Goal: Task Accomplishment & Management: Use online tool/utility

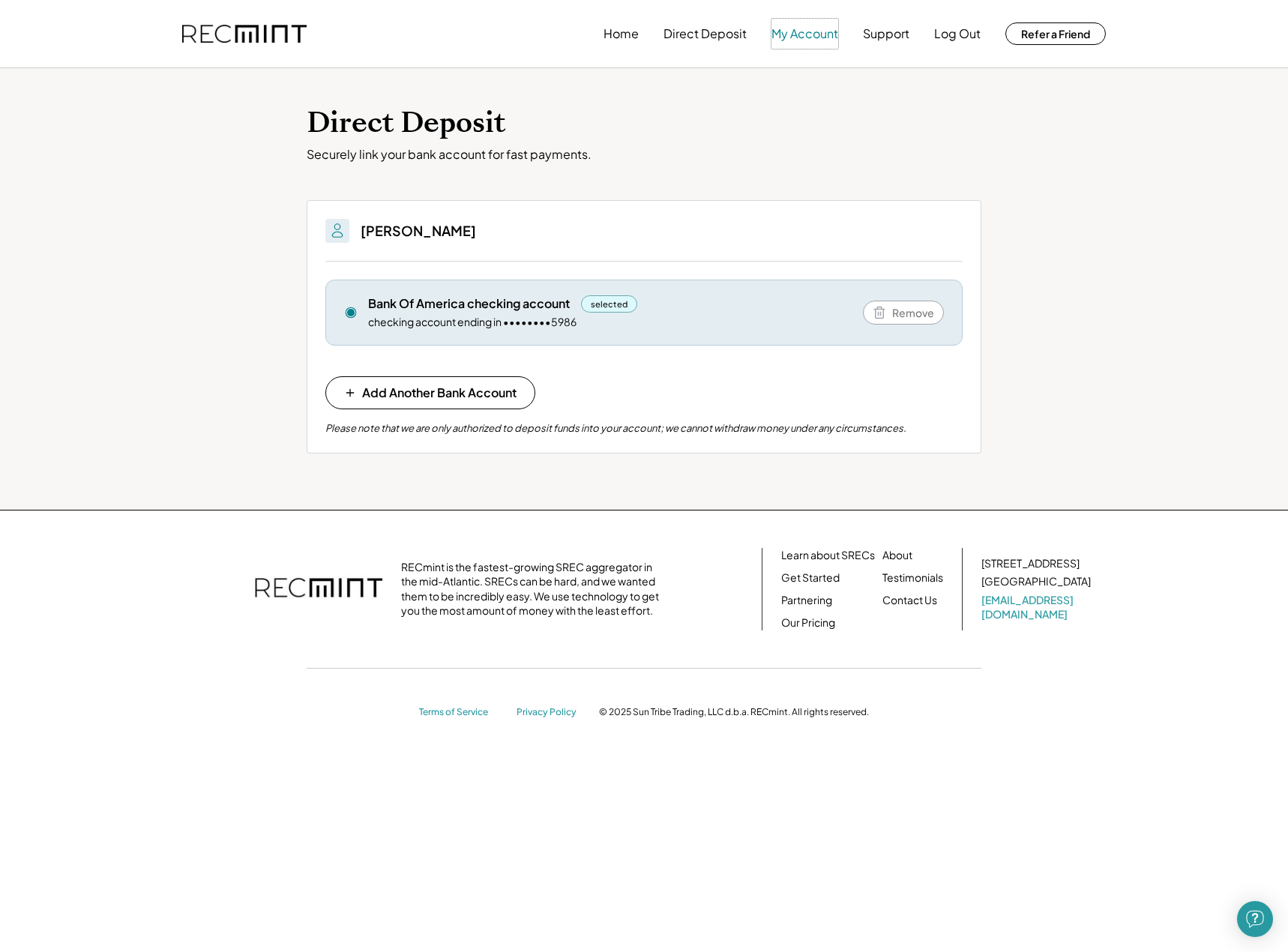
click at [789, 31] on button "My Account" at bounding box center [805, 33] width 67 height 30
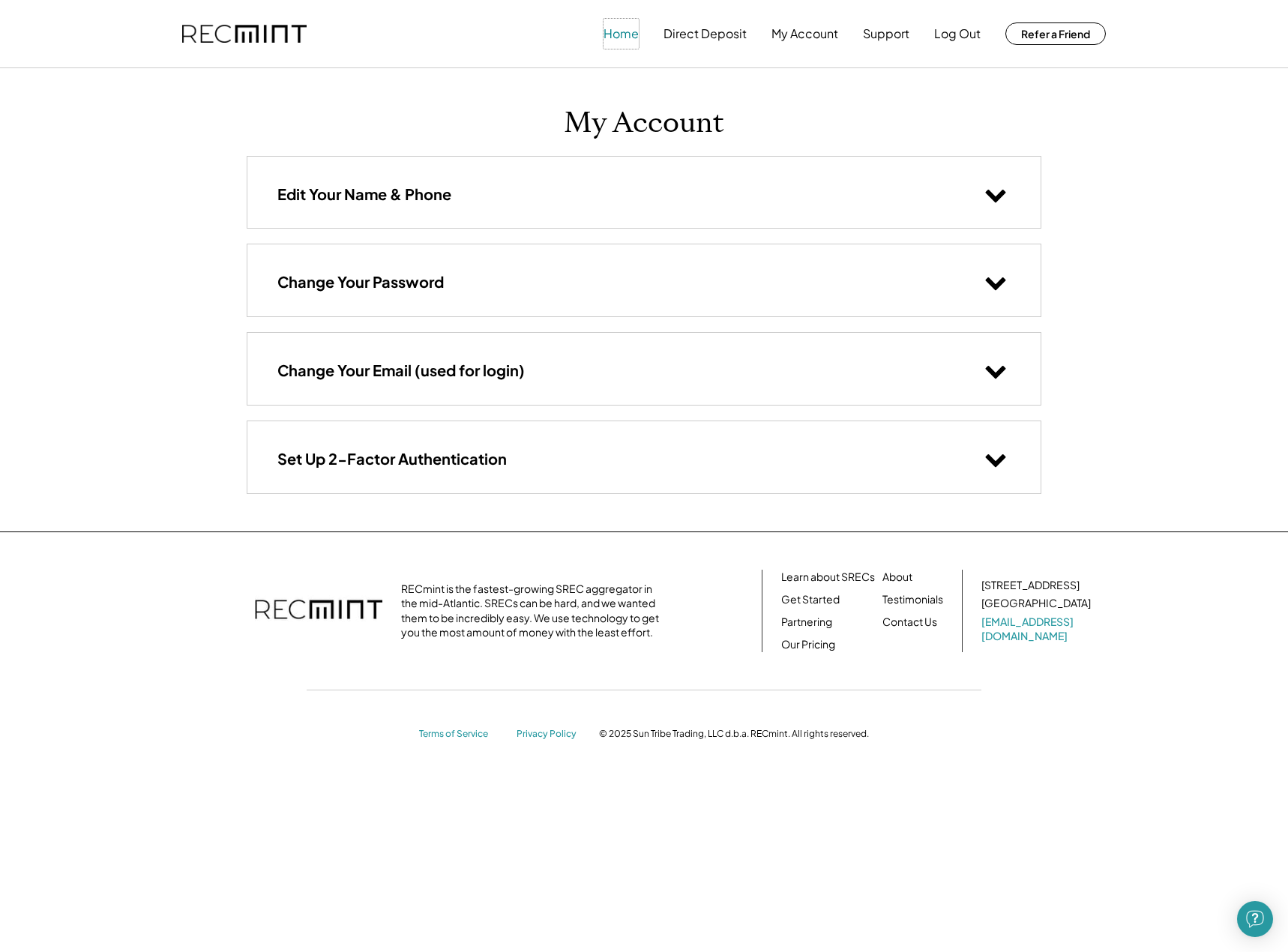
click at [634, 32] on button "Home" at bounding box center [622, 33] width 35 height 30
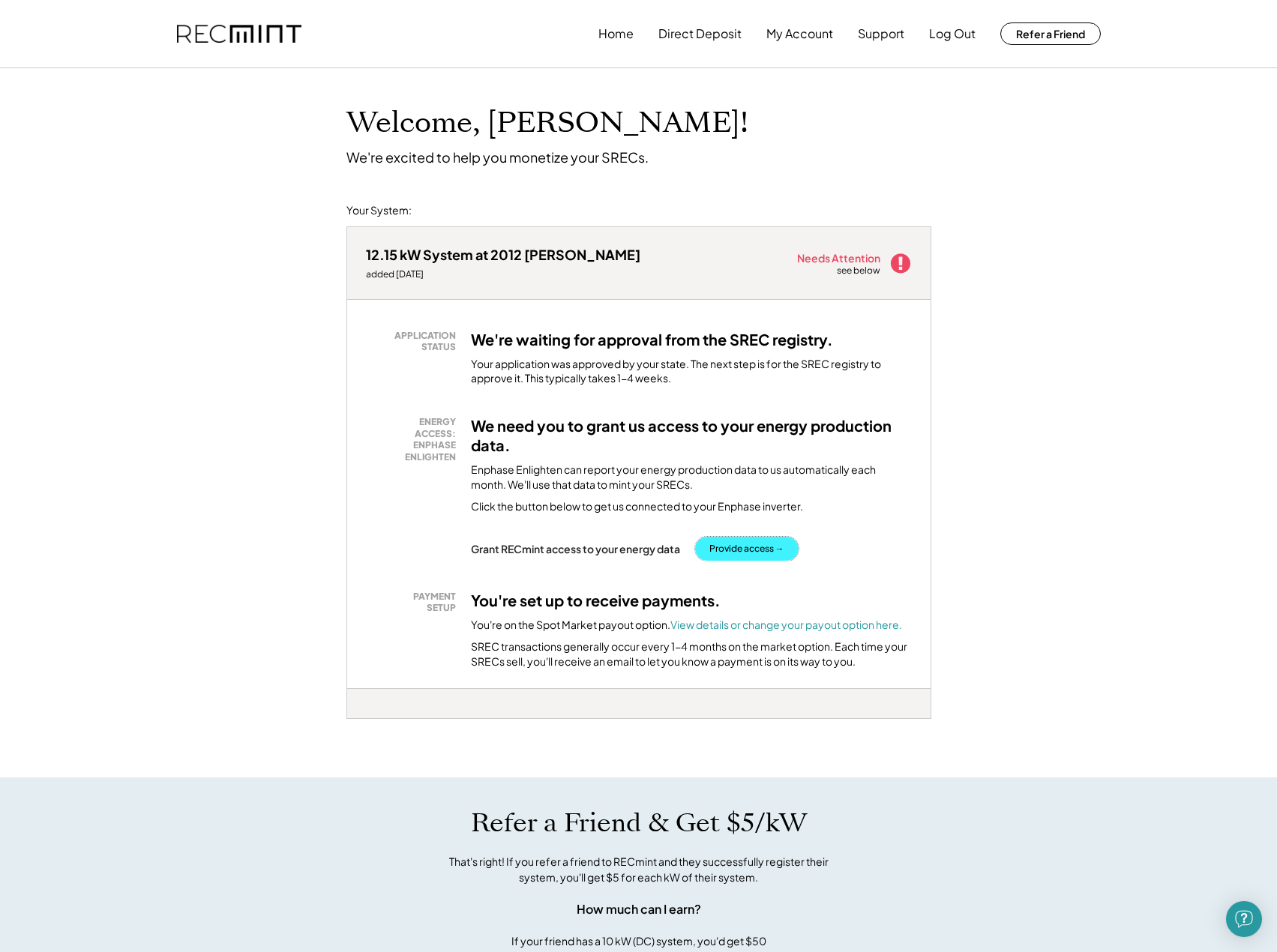
click at [773, 549] on button "Provide access →" at bounding box center [746, 549] width 104 height 24
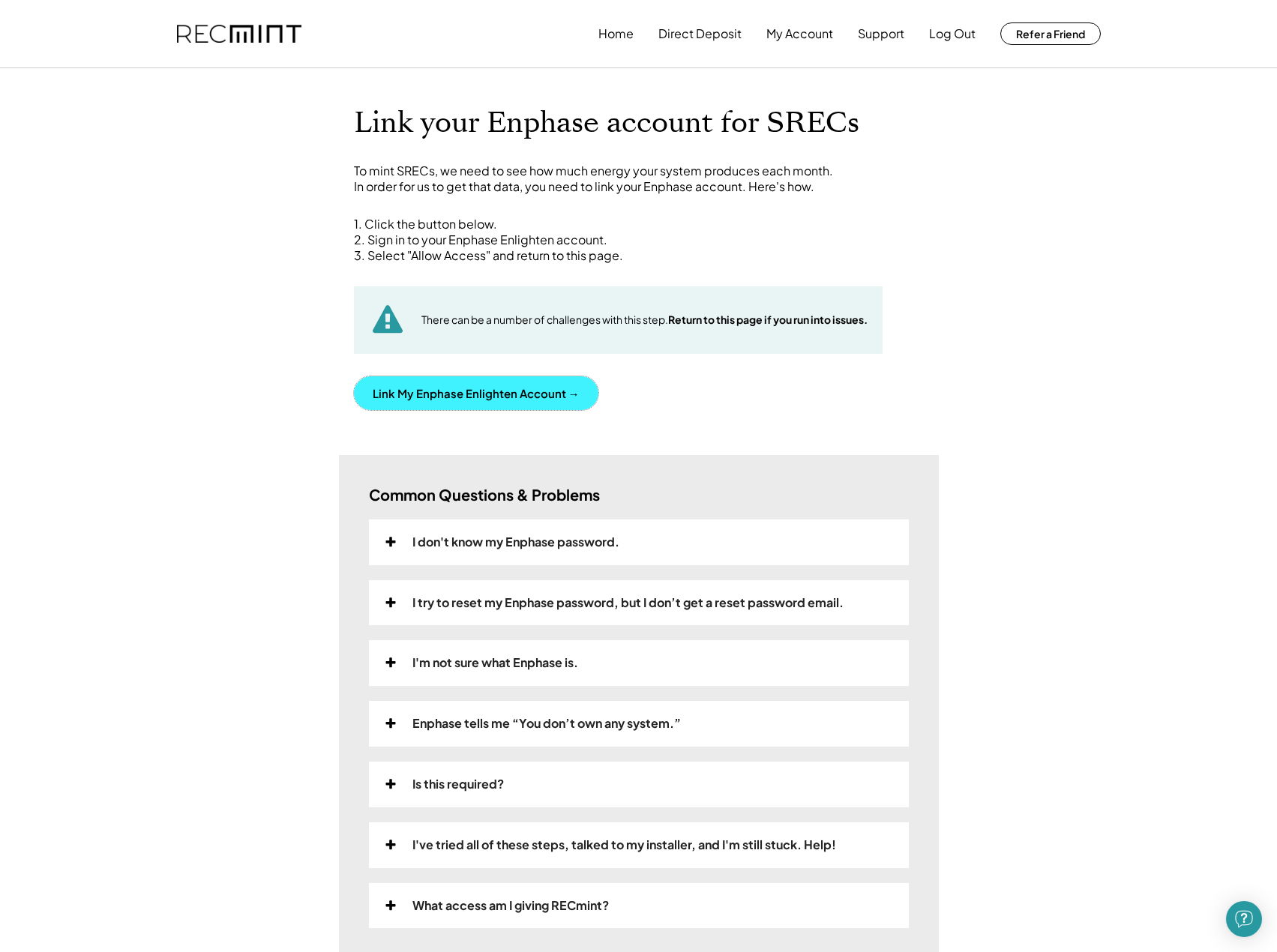
click at [490, 401] on button "Link My Enphase Enlighten Account →" at bounding box center [476, 393] width 245 height 34
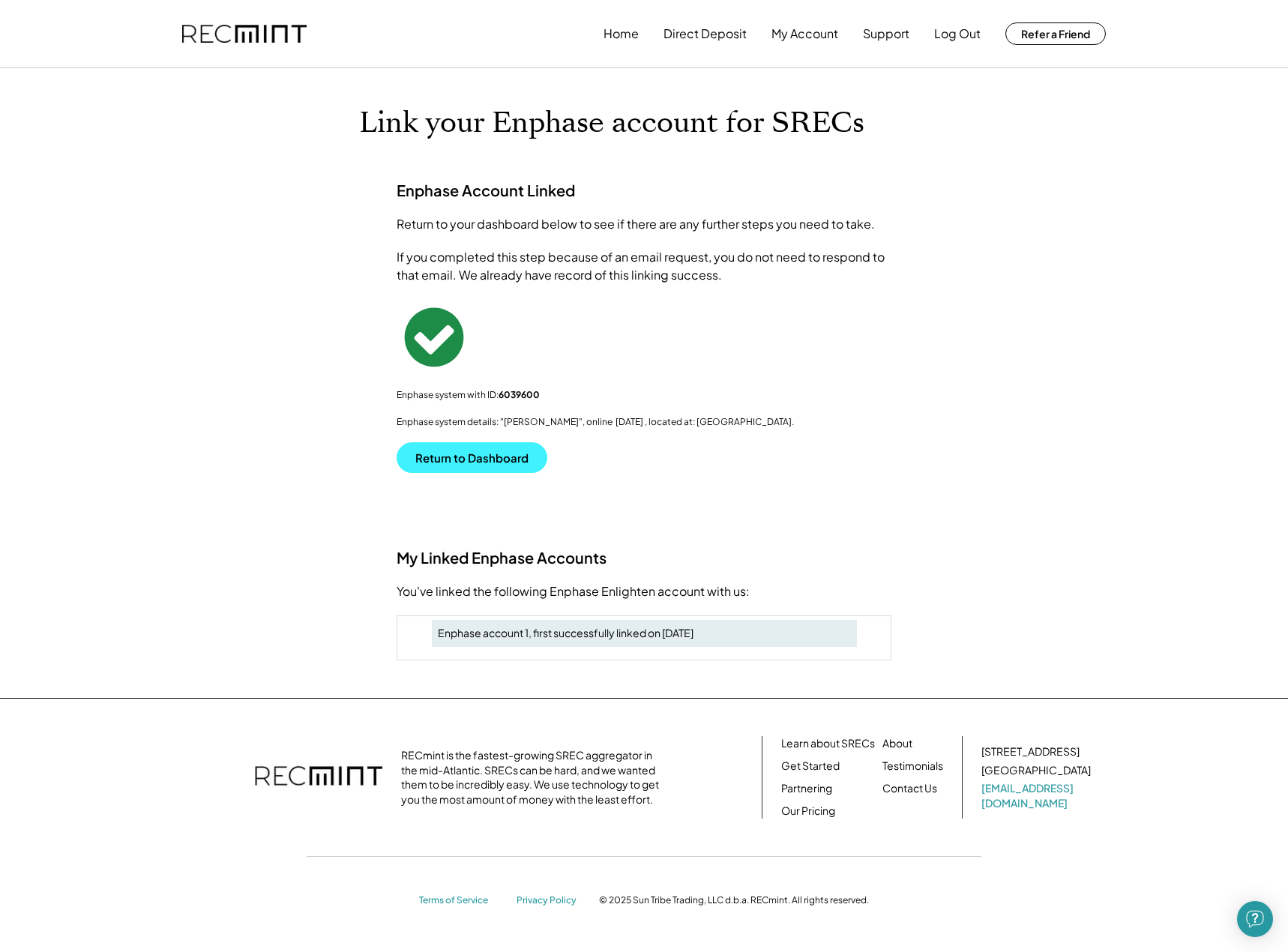
click at [485, 457] on button "Return to Dashboard" at bounding box center [472, 458] width 150 height 31
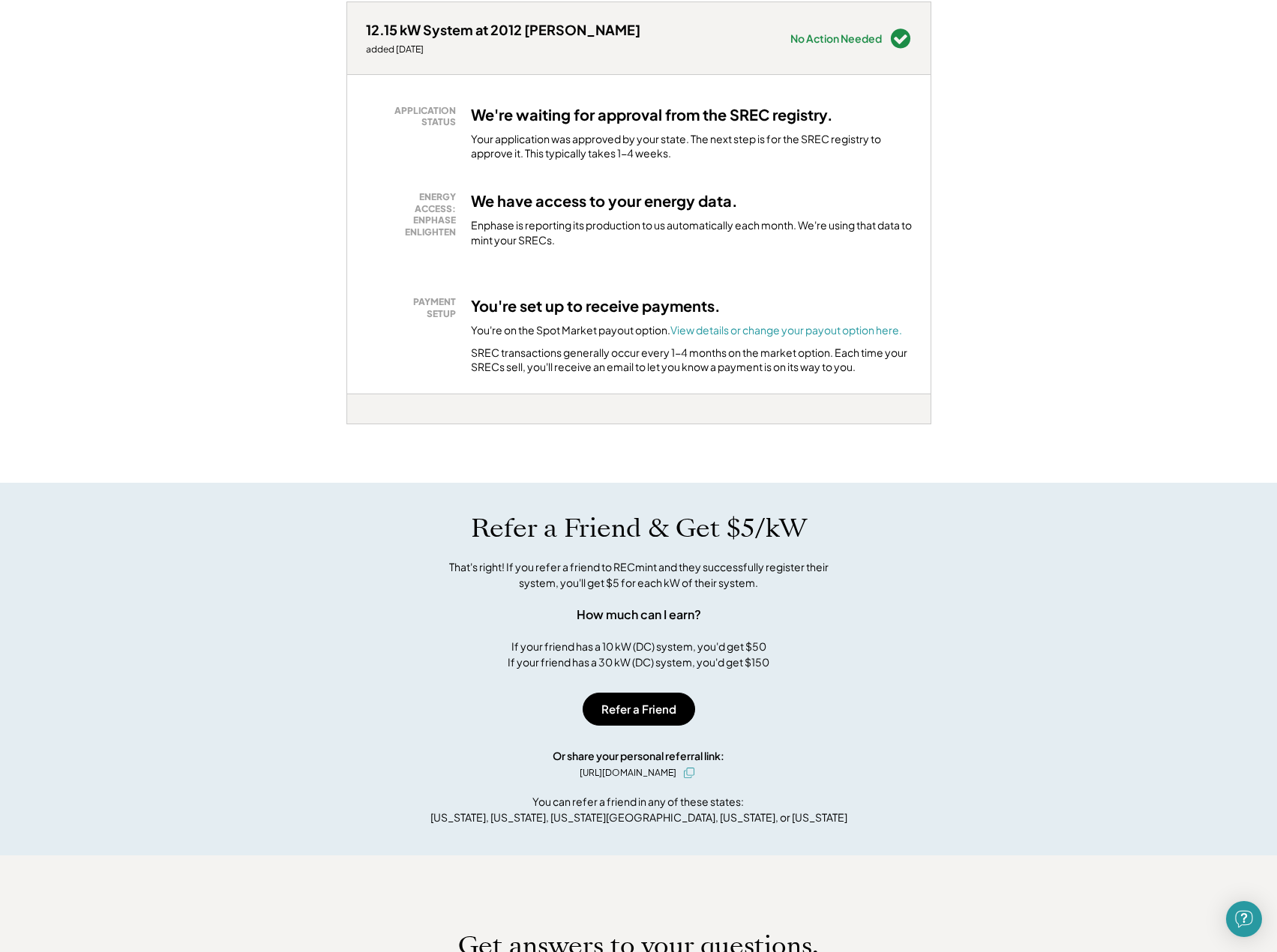
scroll to position [150, 0]
